Goal: Task Accomplishment & Management: Use online tool/utility

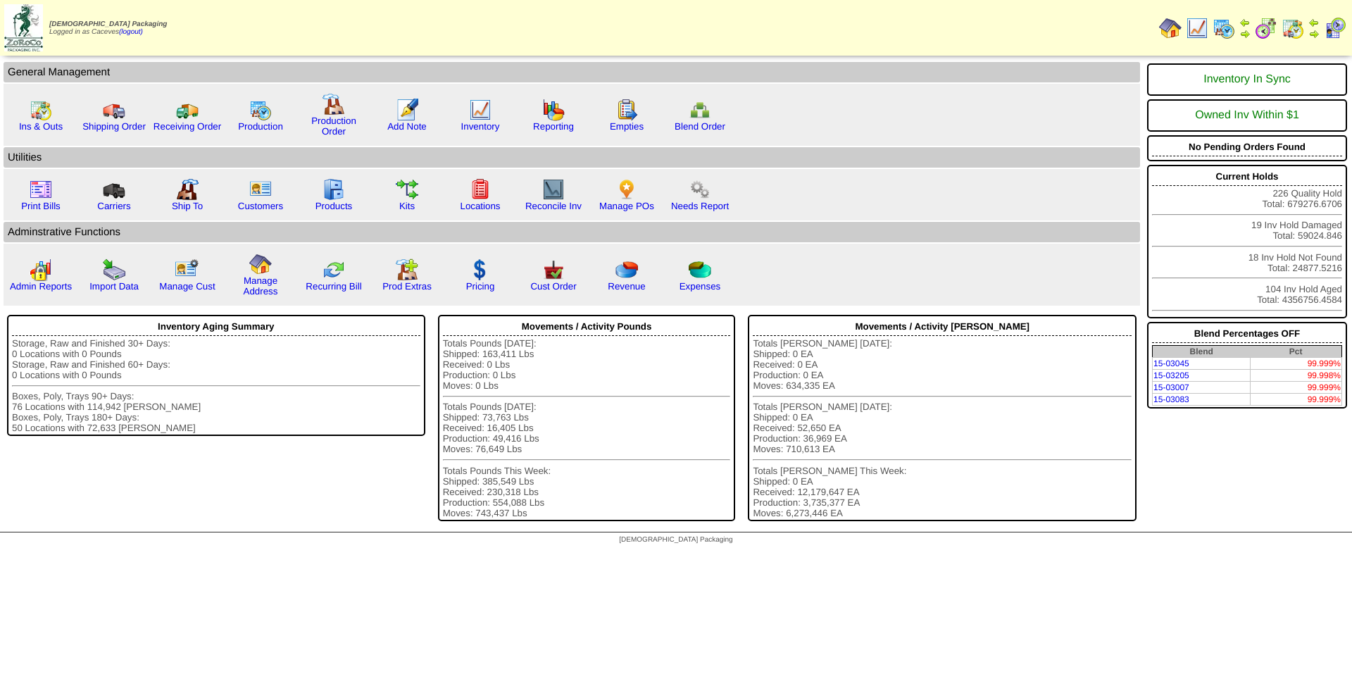
click at [1221, 35] on img at bounding box center [1223, 28] width 23 height 23
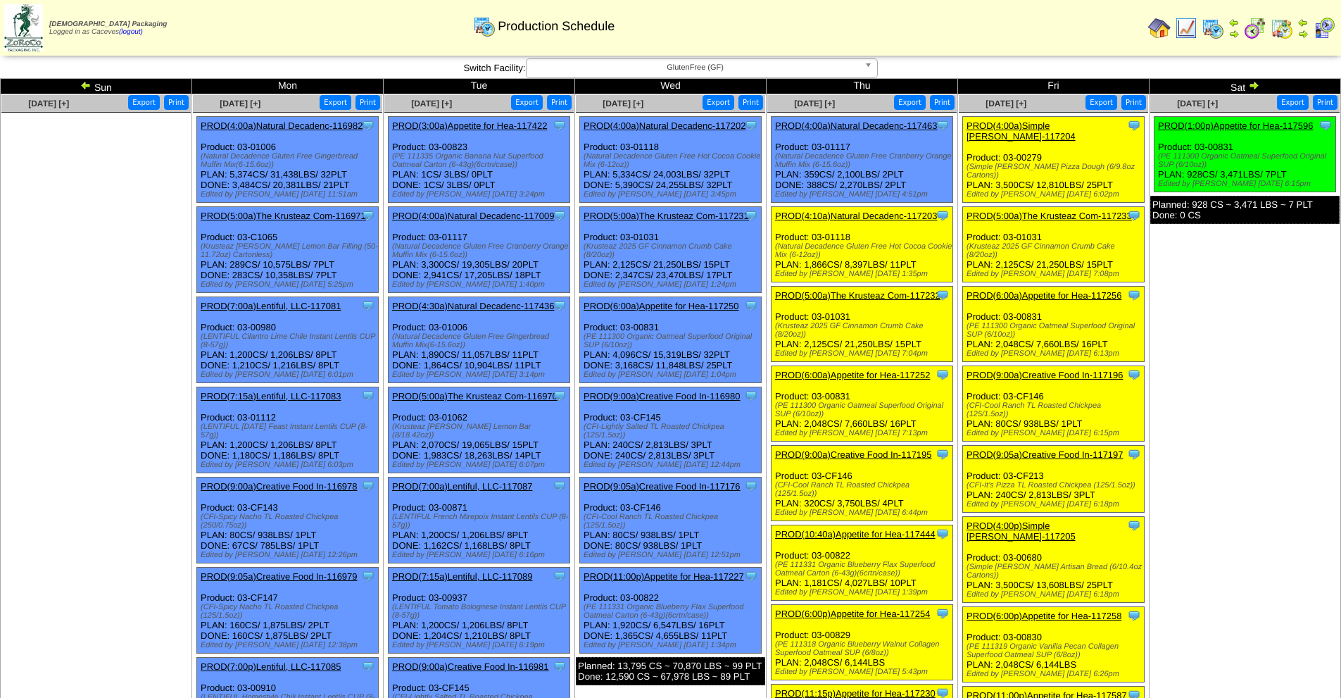
click at [875, 608] on link "PROD(6:00p)Appetite for Hea-117254" at bounding box center [852, 613] width 155 height 11
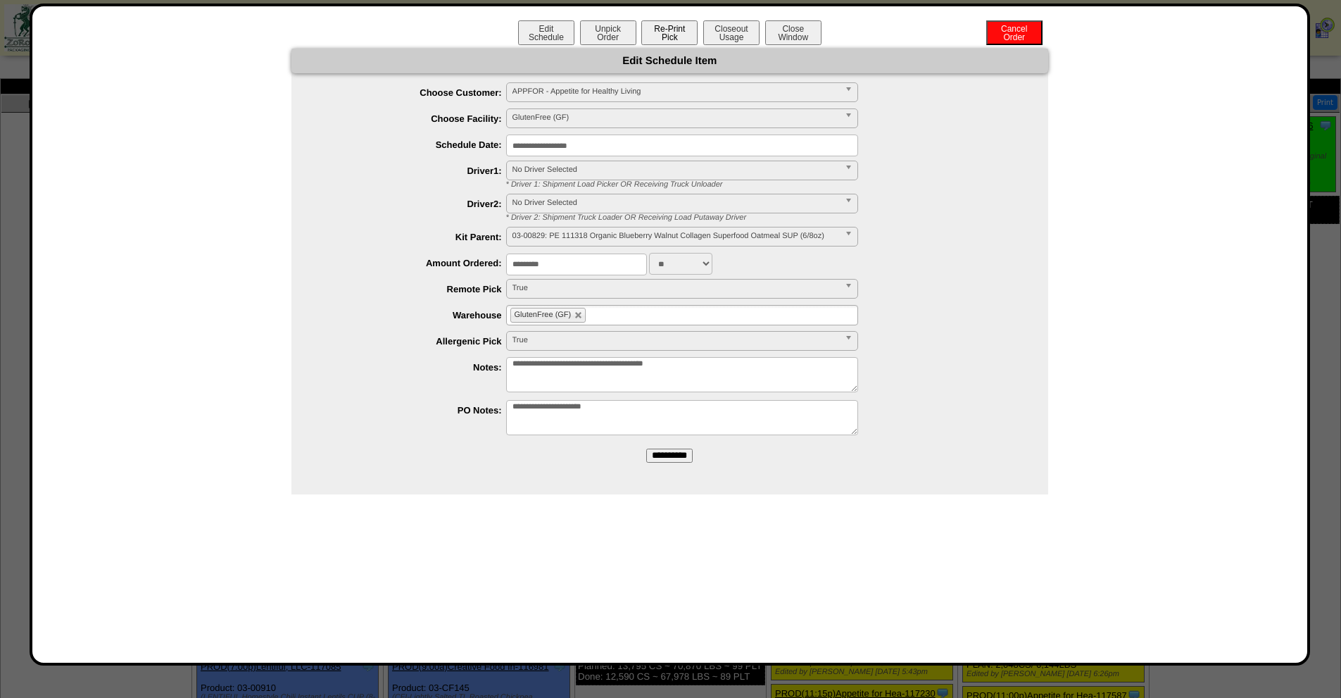
click at [659, 37] on button "Re-Print Pick" at bounding box center [669, 32] width 56 height 25
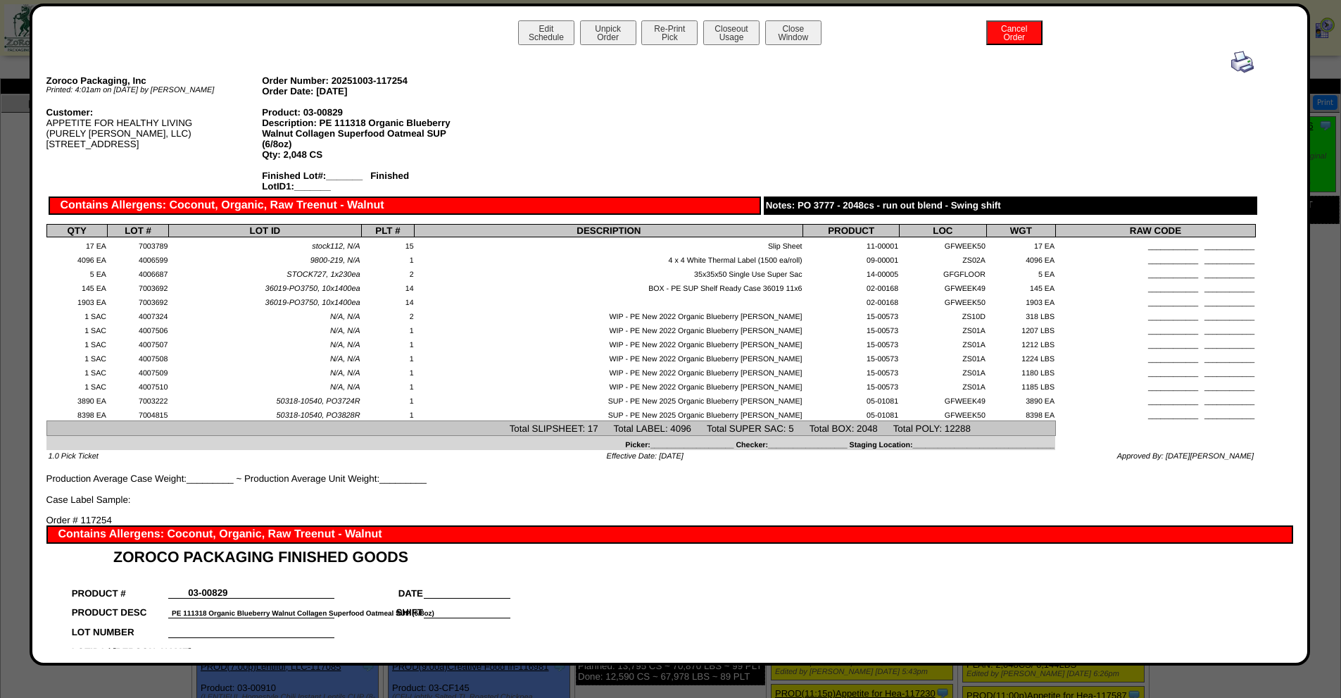
click at [1231, 67] on img at bounding box center [1242, 62] width 23 height 23
